Goal: Check status

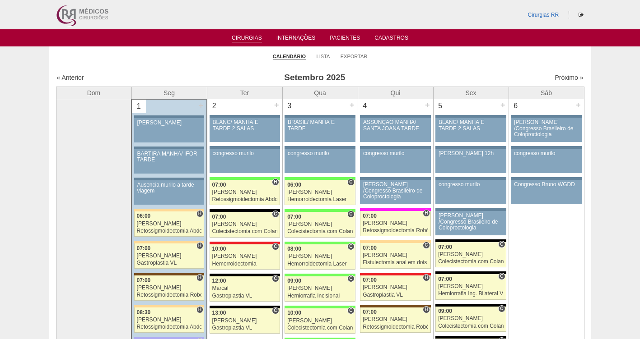
scroll to position [1811, 0]
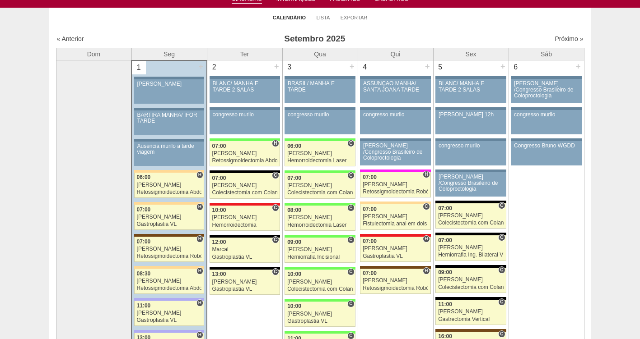
scroll to position [205, 0]
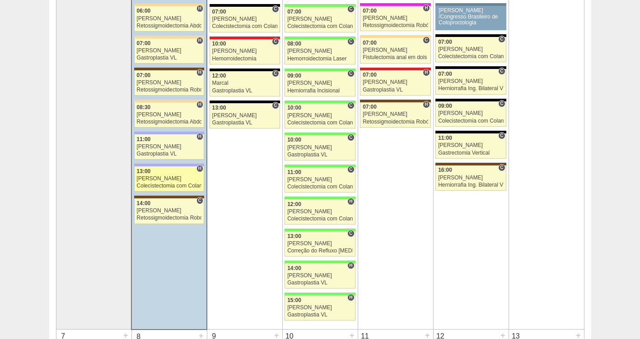
click at [167, 176] on div "[PERSON_NAME]" at bounding box center [169, 179] width 65 height 6
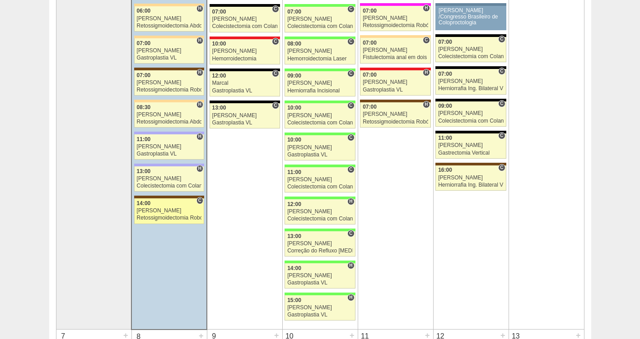
scroll to position [205, 0]
click at [165, 213] on div "Renato Barretto" at bounding box center [169, 211] width 65 height 6
